Goal: Transaction & Acquisition: Subscribe to service/newsletter

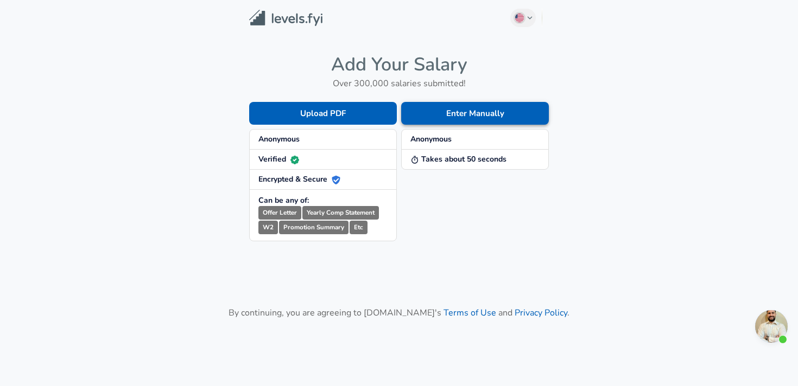
click at [466, 112] on button "Enter Manually" at bounding box center [475, 113] width 148 height 23
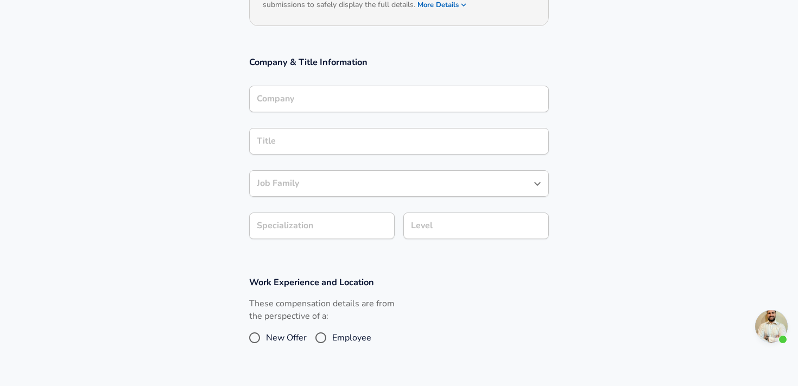
scroll to position [148, 0]
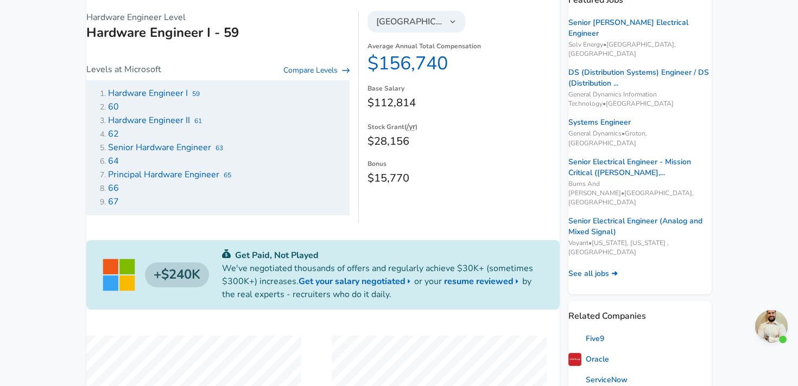
scroll to position [164, 0]
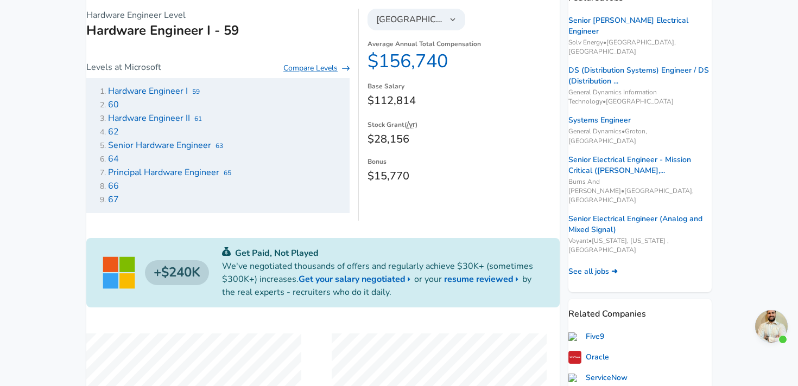
click at [325, 74] on link "Compare Levels" at bounding box center [316, 68] width 66 height 11
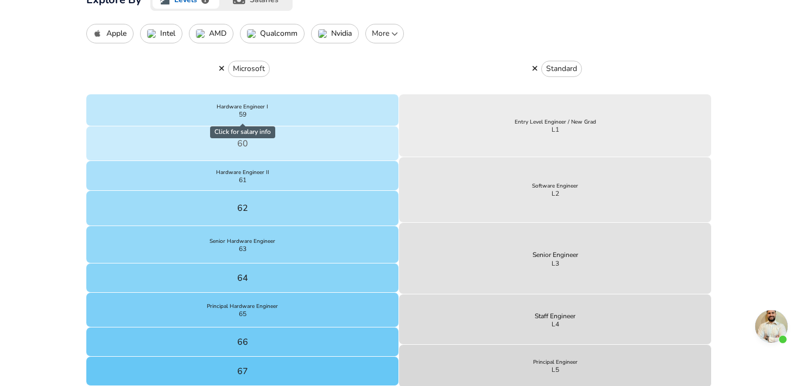
scroll to position [351, 0]
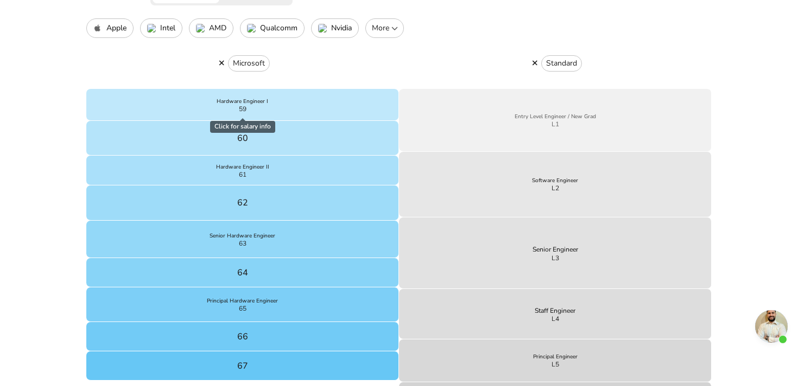
click at [493, 123] on button "Entry Level Engineer / New Grad L1" at bounding box center [555, 120] width 313 height 62
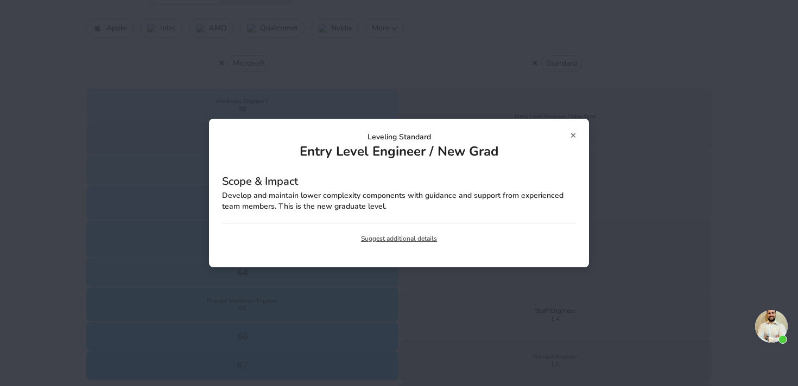
click at [569, 137] on p "Leveling Standard" at bounding box center [399, 137] width 354 height 11
click at [572, 135] on icon at bounding box center [572, 136] width 5 height 5
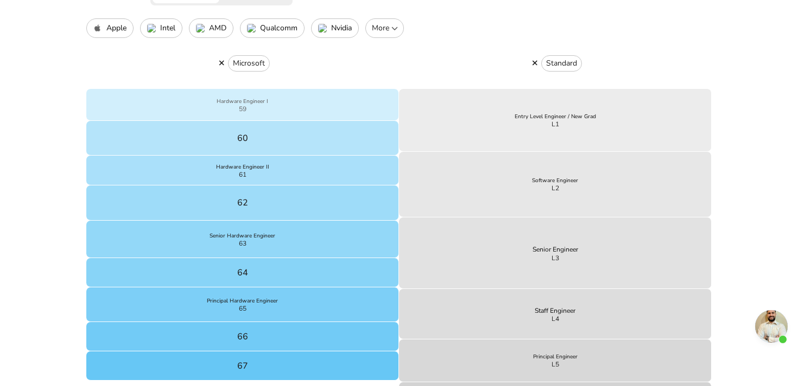
click at [339, 103] on button "Hardware Engineer I 59" at bounding box center [242, 105] width 313 height 32
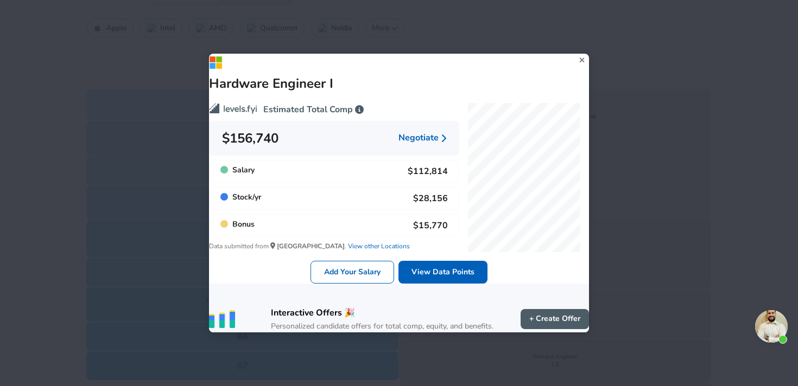
click at [577, 54] on div "Hardware Engineer I" at bounding box center [399, 73] width 380 height 39
click at [575, 52] on icon at bounding box center [582, 60] width 15 height 16
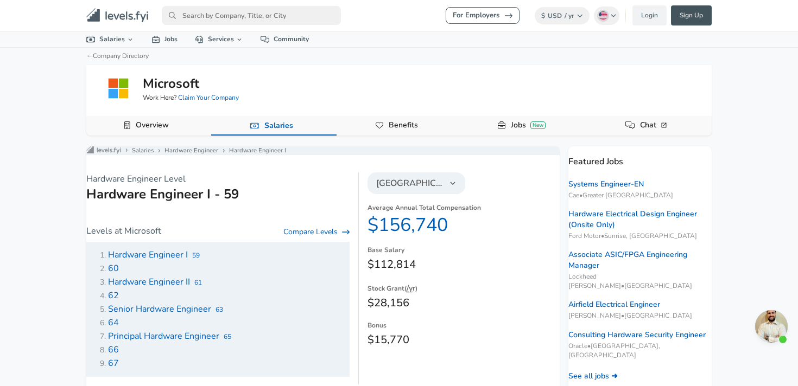
click at [685, 16] on link "Sign Up" at bounding box center [691, 15] width 41 height 20
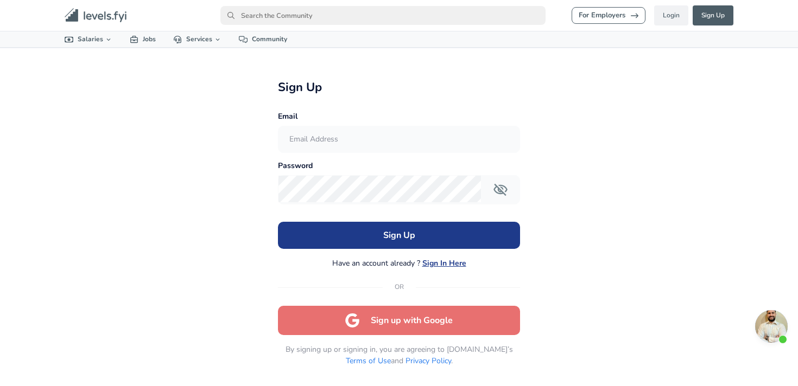
scroll to position [11, 0]
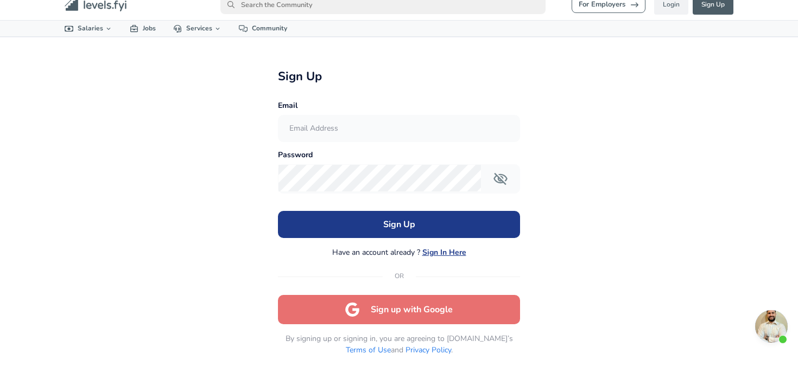
click at [378, 123] on input "text" at bounding box center [398, 129] width 240 height 27
type input "[EMAIL_ADDRESS][DOMAIN_NAME]"
click at [494, 177] on icon "Toggle password visibility" at bounding box center [501, 179] width 14 height 12
click at [494, 177] on icon "Toggle password visibility" at bounding box center [501, 179] width 14 height 10
click at [434, 205] on form "Email [EMAIL_ADDRESS][DOMAIN_NAME] Password Your email address has not been ver…" at bounding box center [399, 228] width 242 height 255
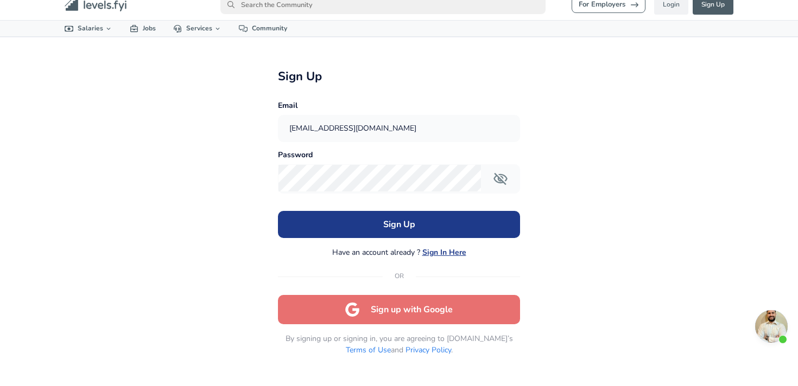
click at [410, 219] on button "Sign Up" at bounding box center [399, 224] width 242 height 27
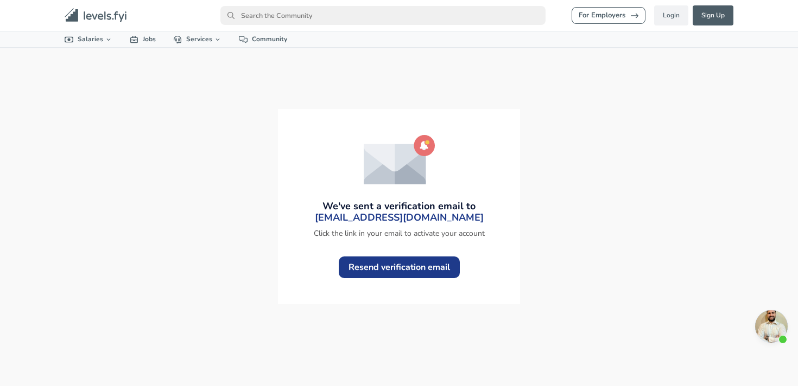
click at [309, 18] on input "primary" at bounding box center [382, 15] width 325 height 19
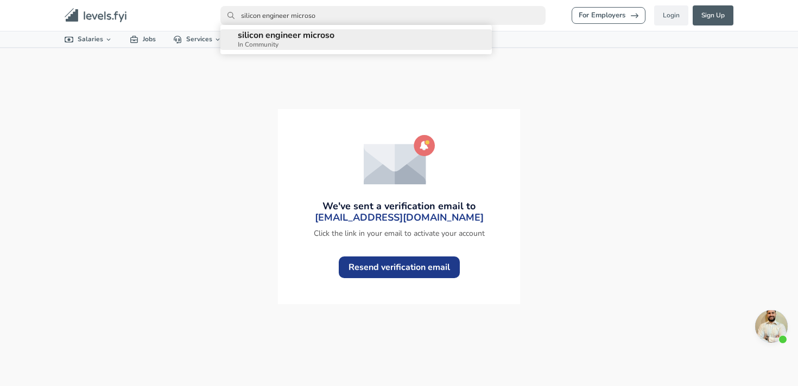
type input "silicon engineer microsof"
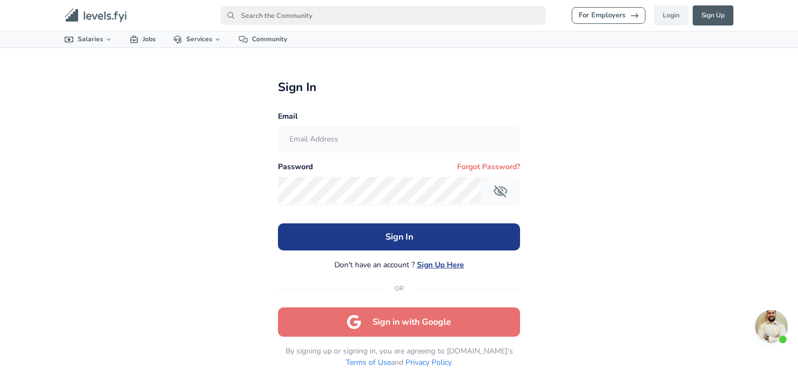
click at [360, 17] on input "primary" at bounding box center [382, 15] width 325 height 19
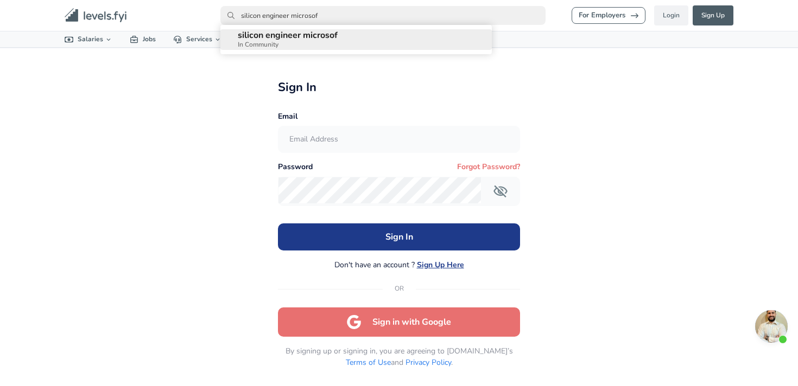
type input "silicon engineer microsoft"
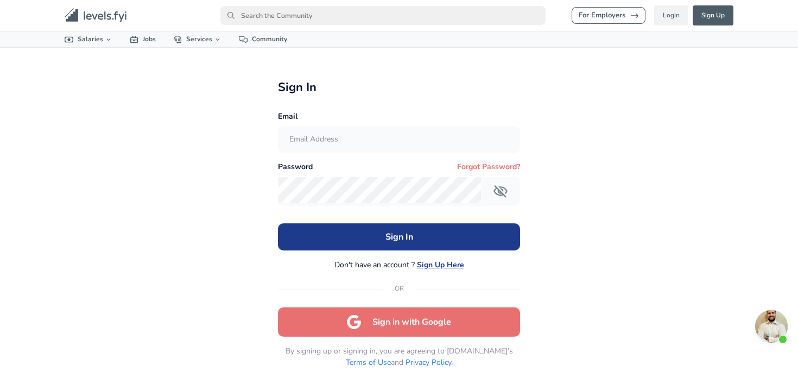
click at [102, 16] on icon "primary" at bounding box center [94, 15] width 21 height 8
